Goal: Task Accomplishment & Management: Manage account settings

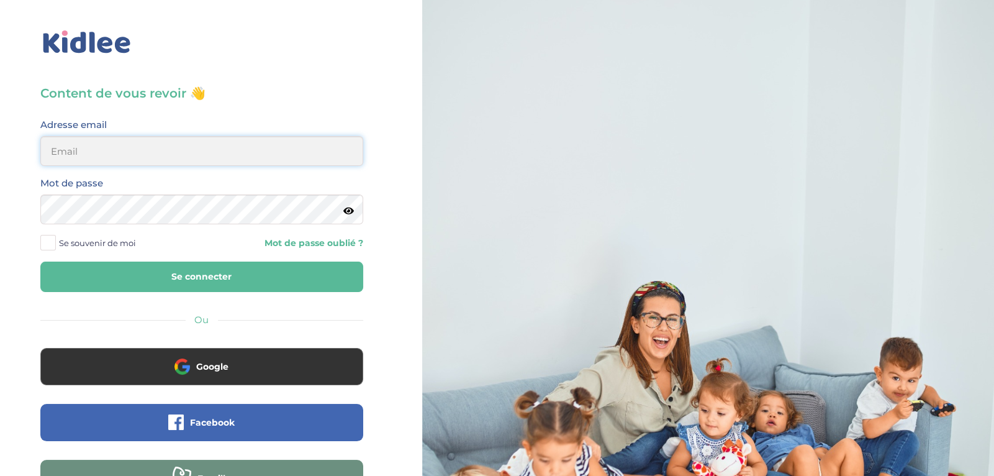
type input "[EMAIL_ADDRESS][DOMAIN_NAME]"
click at [305, 275] on button "Se connecter" at bounding box center [201, 276] width 323 height 30
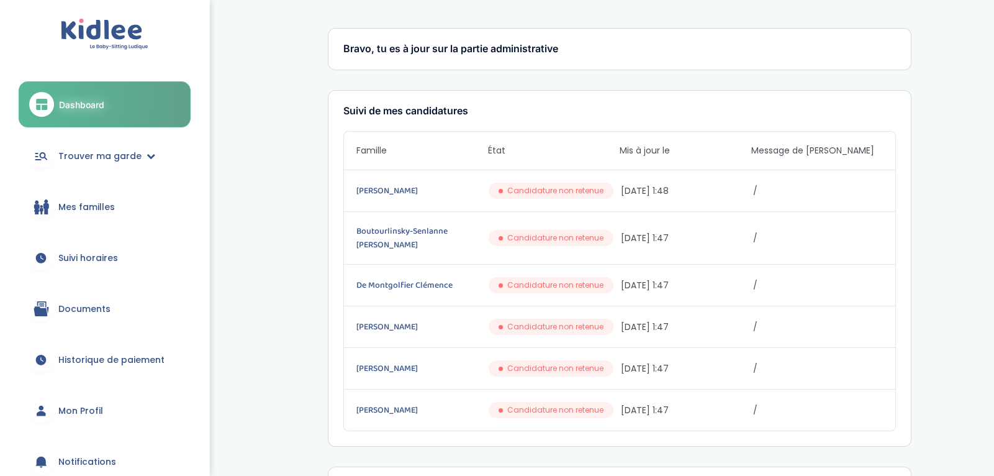
click at [119, 267] on link "Suivi horaires" at bounding box center [105, 257] width 172 height 45
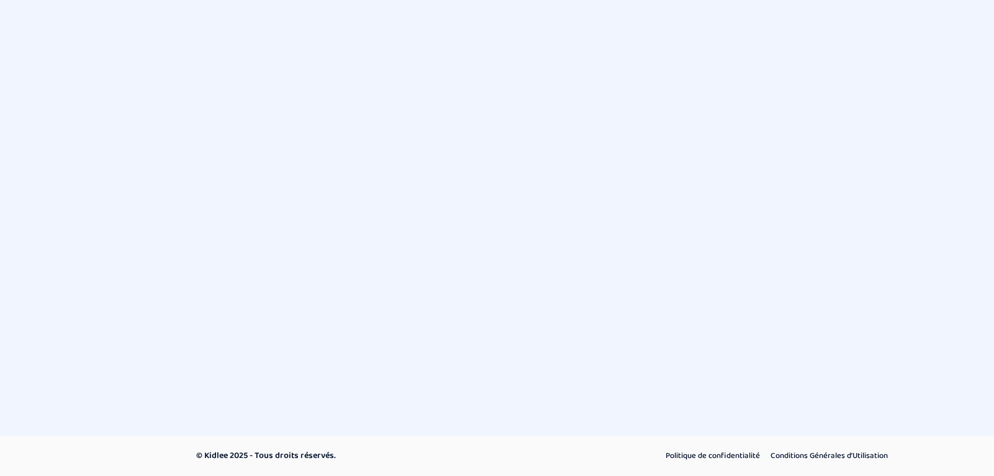
select select "septembre 2025"
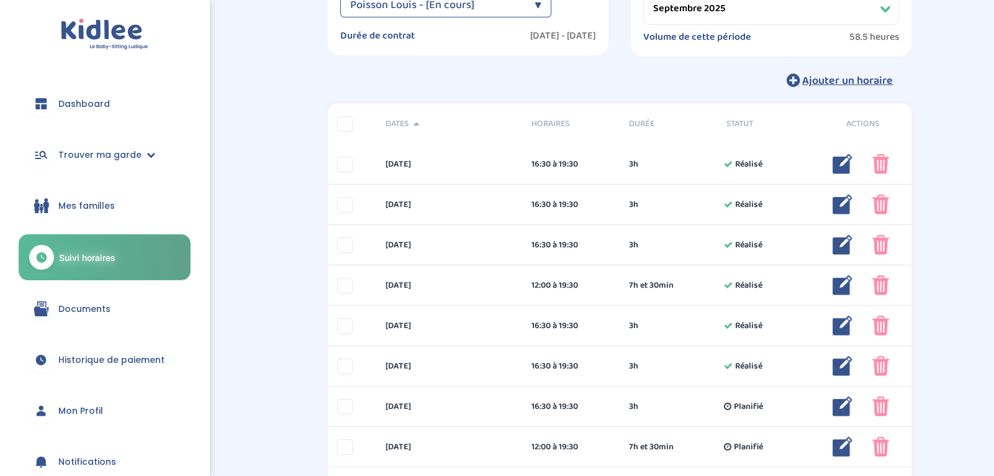
scroll to position [99, 0]
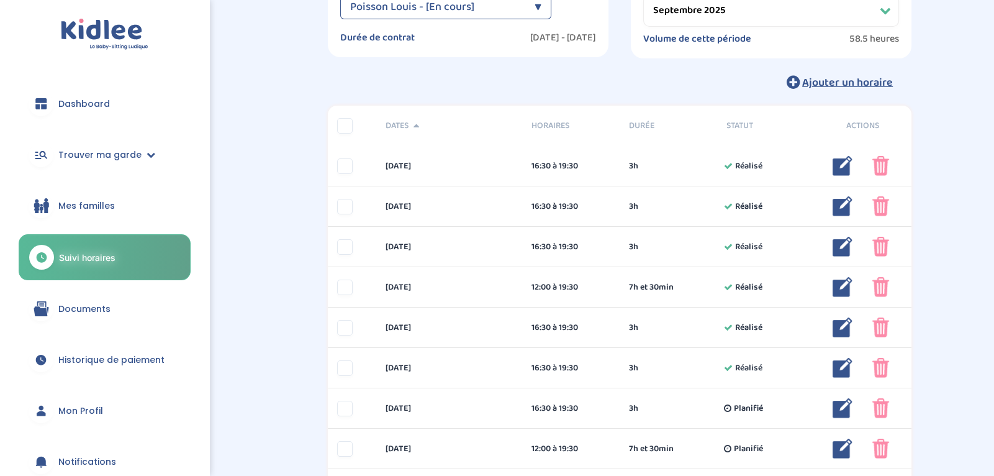
click at [975, 30] on div "Suivi horaires Besoin d'aide ? C2WA5reGc45yaild4sFYqdqyqihx7bpBOXdoWJ9x Affiche…" at bounding box center [619, 355] width 749 height 873
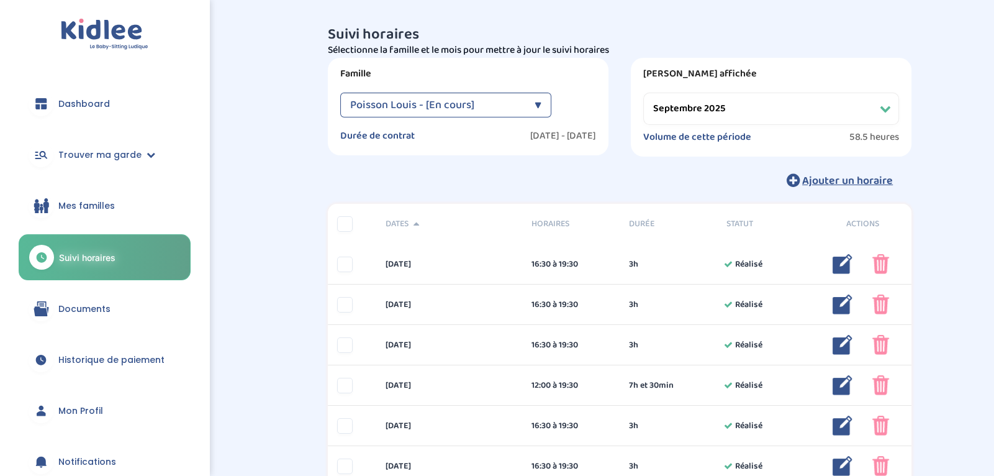
scroll to position [1, 0]
click at [869, 186] on span "Ajouter un horaire" at bounding box center [847, 181] width 91 height 17
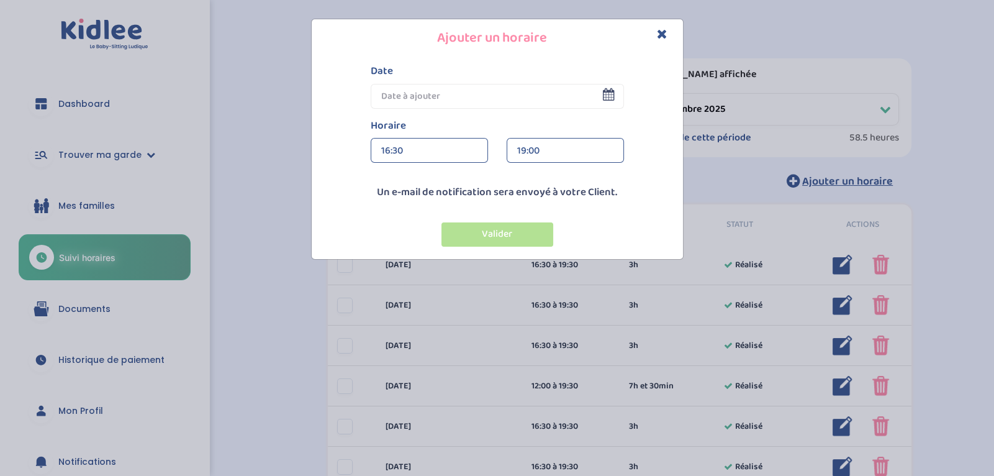
click at [609, 92] on icon at bounding box center [609, 94] width 12 height 12
click at [607, 101] on input "text" at bounding box center [497, 96] width 253 height 25
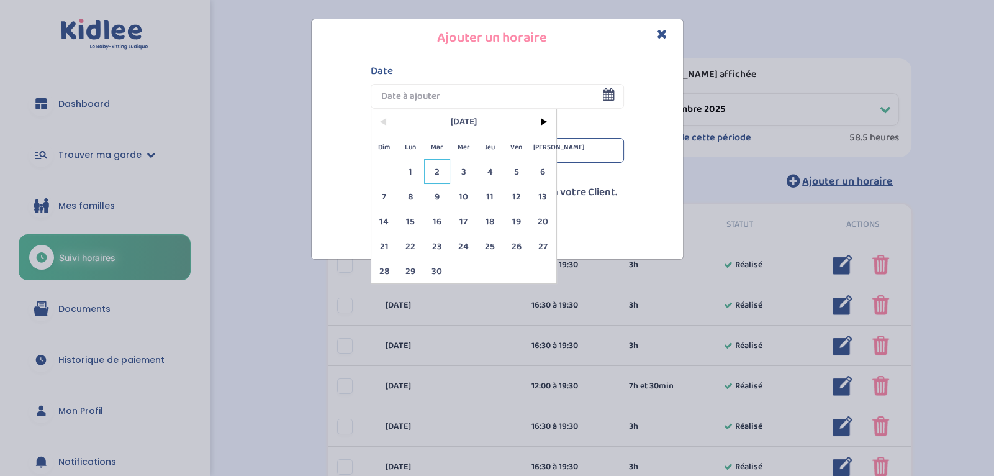
click at [440, 171] on span "2" at bounding box center [437, 171] width 27 height 25
type input "02 Sep 2025"
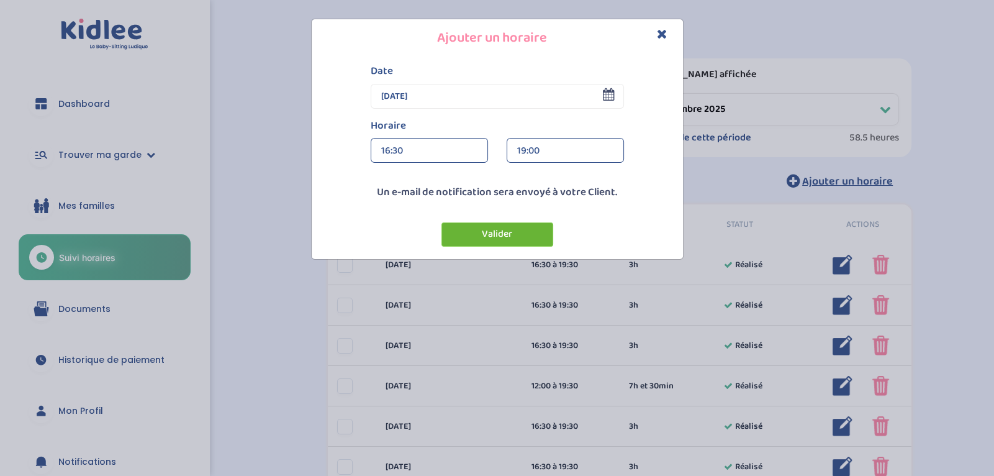
click at [499, 237] on button "Valider" at bounding box center [497, 234] width 112 height 24
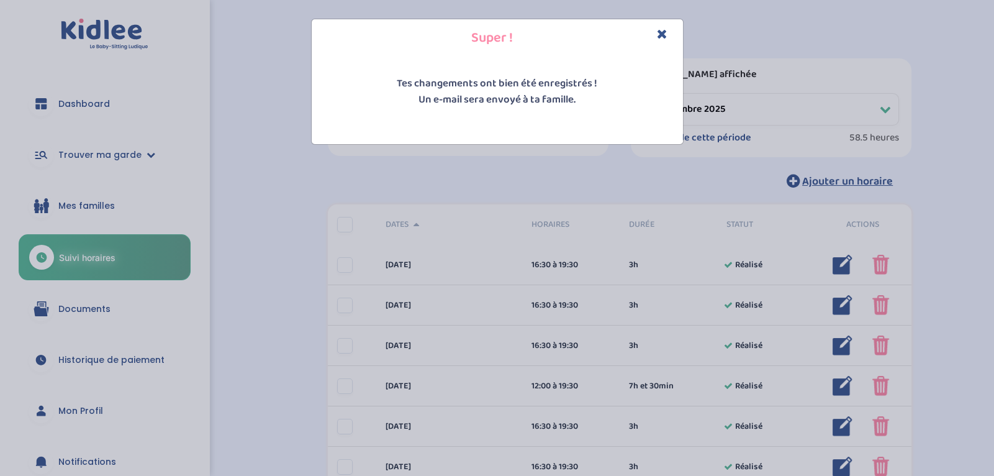
click at [661, 35] on icon "Close" at bounding box center [662, 33] width 11 height 13
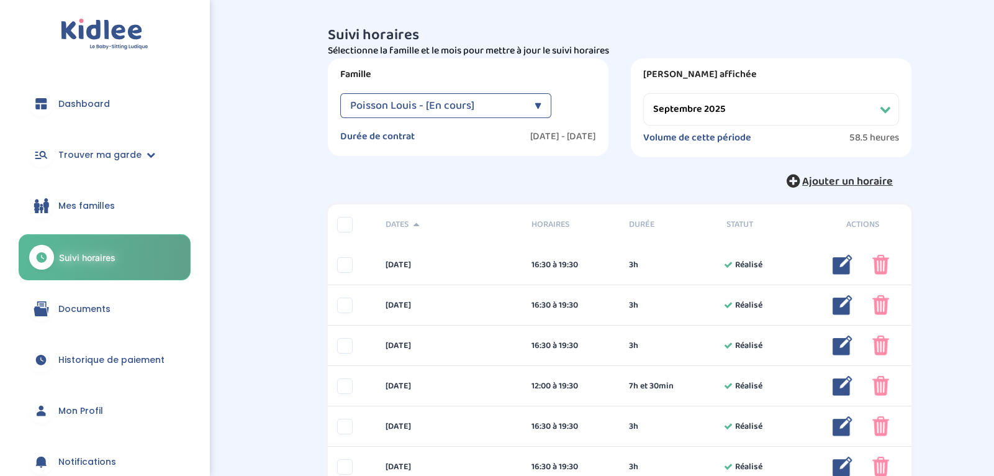
click at [818, 181] on span "Ajouter un horaire" at bounding box center [847, 181] width 91 height 17
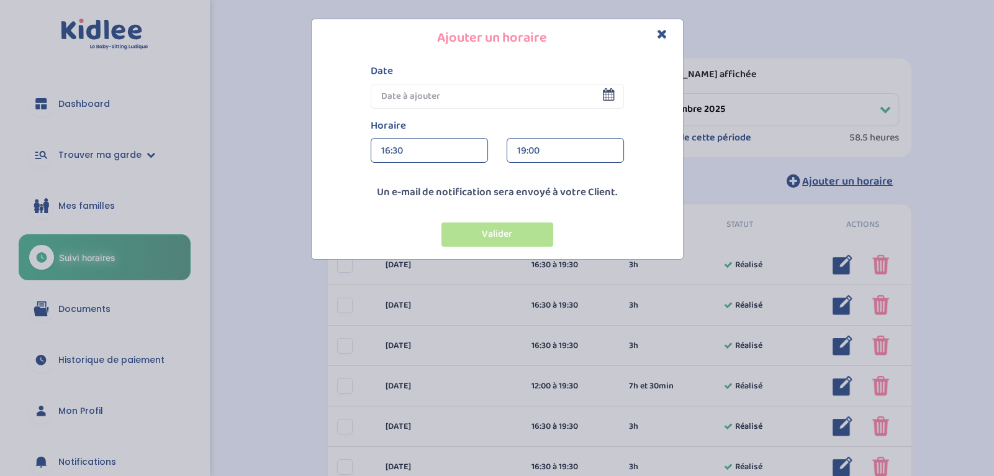
click at [608, 95] on icon at bounding box center [609, 94] width 12 height 12
click at [603, 102] on input "text" at bounding box center [497, 96] width 253 height 25
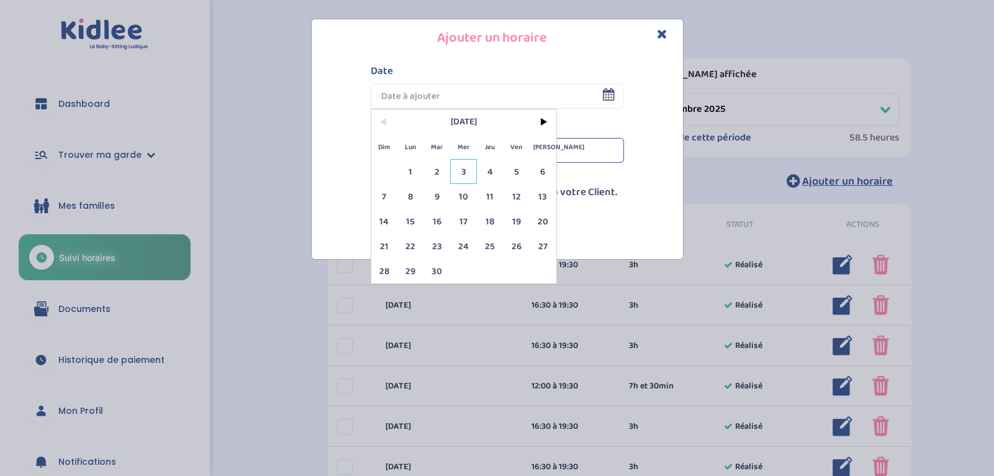
click at [459, 169] on span "3" at bounding box center [463, 171] width 27 height 25
type input "03 Sep 2025"
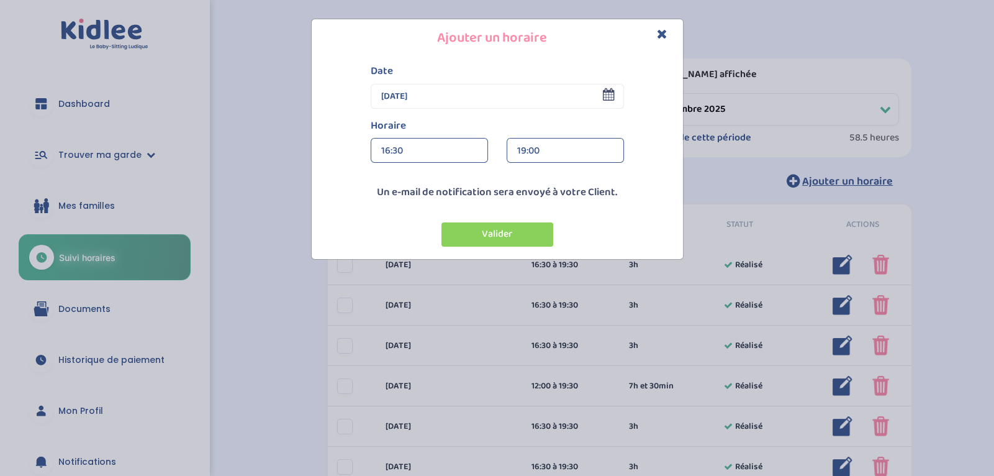
click at [461, 158] on div "16:30" at bounding box center [429, 150] width 96 height 25
click at [430, 215] on div "12:00" at bounding box center [429, 220] width 116 height 31
click at [557, 139] on div "19:00" at bounding box center [565, 150] width 96 height 25
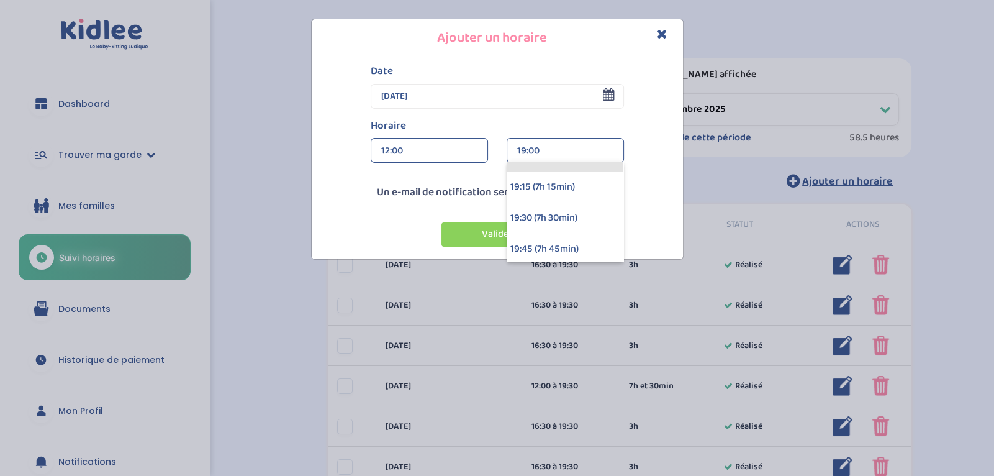
click at [540, 209] on div "19:30 (7h 30min)" at bounding box center [565, 217] width 116 height 31
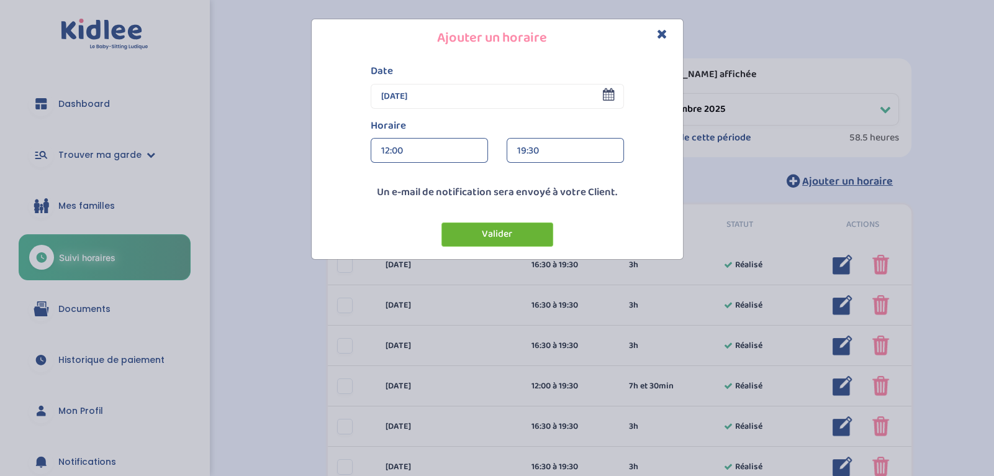
click at [528, 232] on button "Valider" at bounding box center [497, 234] width 112 height 24
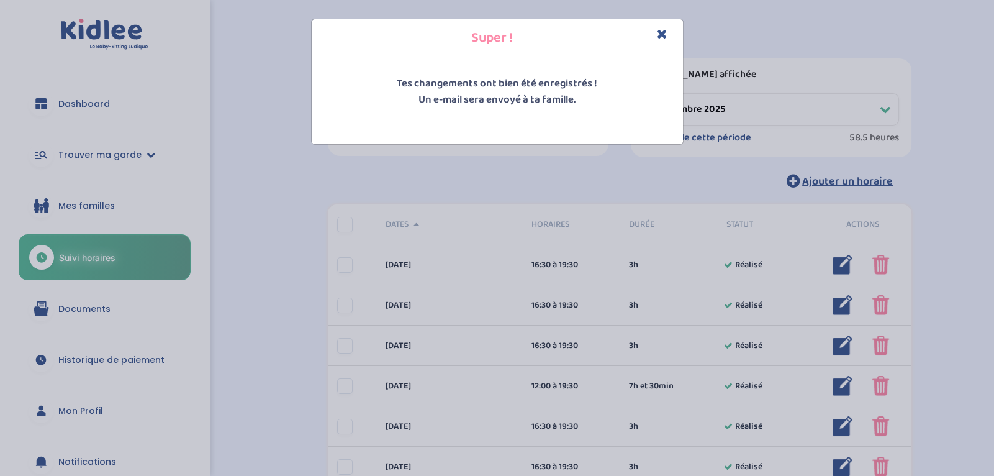
click at [660, 31] on icon "Close" at bounding box center [662, 33] width 11 height 13
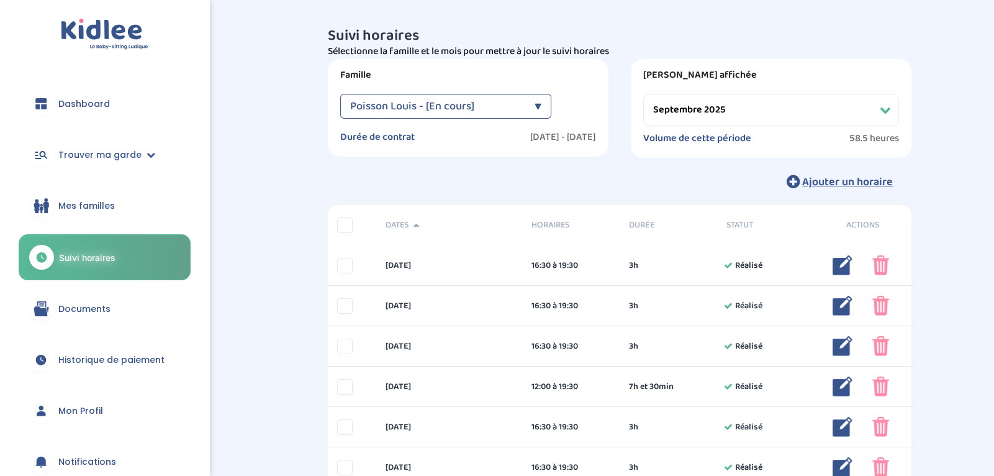
click at [884, 106] on select "Filtrer par mois septembre 2025 octobre 2025 novembre 2025 décembre 2025 janvie…" at bounding box center [771, 110] width 256 height 32
click at [643, 94] on select "Filtrer par mois septembre 2025 octobre 2025 novembre 2025 décembre 2025 janvie…" at bounding box center [771, 110] width 256 height 32
click at [892, 115] on select "Filtrer par mois septembre 2025 octobre 2025 novembre 2025 décembre 2025 janvie…" at bounding box center [771, 110] width 256 height 32
select select "novembre 2025"
click at [643, 94] on select "Filtrer par mois septembre 2025 octobre 2025 novembre 2025 décembre 2025 janvie…" at bounding box center [771, 110] width 256 height 32
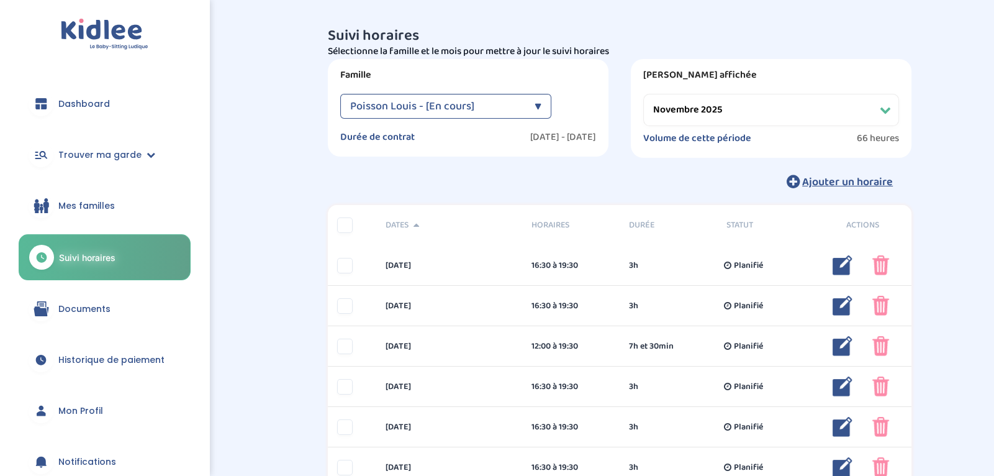
click at [687, 166] on div "Suivi horaires Filtres Sélectionne la famille et le mois pour mettre à jour le …" at bounding box center [620, 111] width 584 height 167
